Goal: Information Seeking & Learning: Learn about a topic

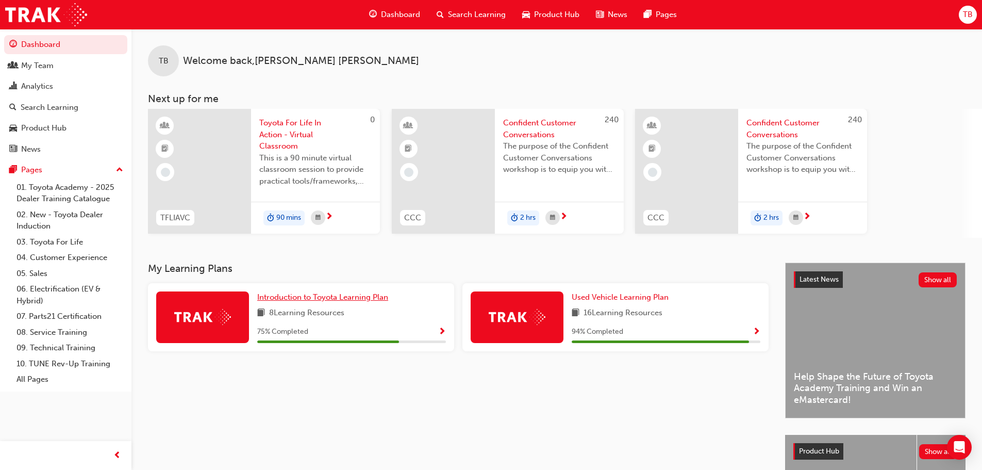
click at [331, 296] on span "Introduction to Toyota Learning Plan" at bounding box center [322, 296] width 131 height 9
click at [600, 296] on span "Used Vehicle Learning Plan" at bounding box center [620, 296] width 97 height 9
click at [31, 169] on div "Pages" at bounding box center [31, 170] width 21 height 12
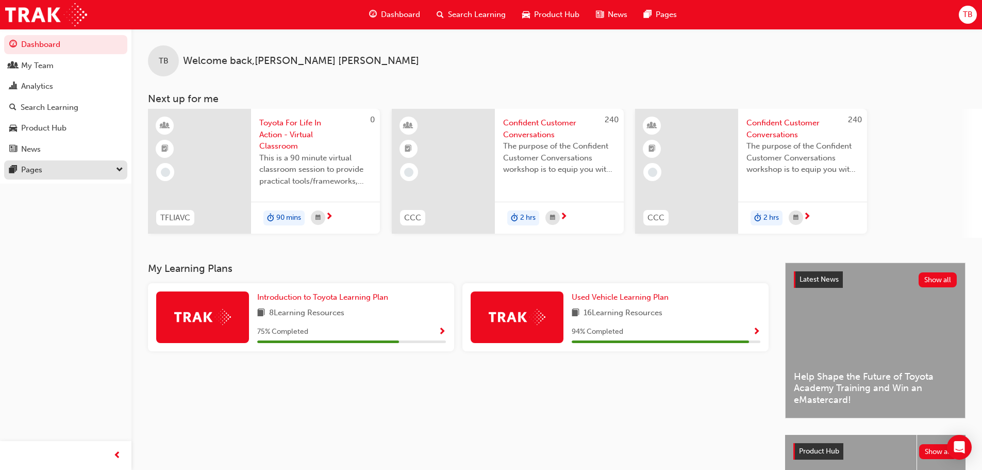
click at [30, 168] on div "Pages" at bounding box center [31, 170] width 21 height 12
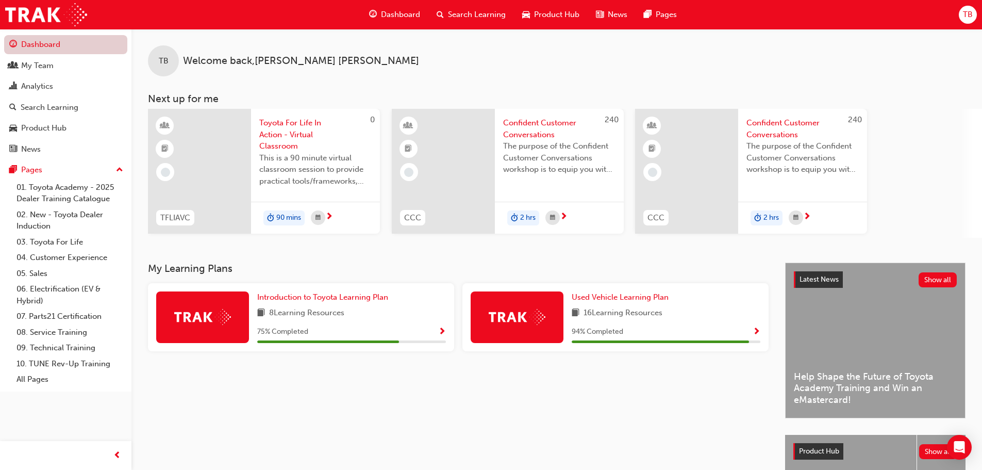
click at [36, 44] on link "Dashboard" at bounding box center [65, 44] width 123 height 19
